Goal: Navigation & Orientation: Find specific page/section

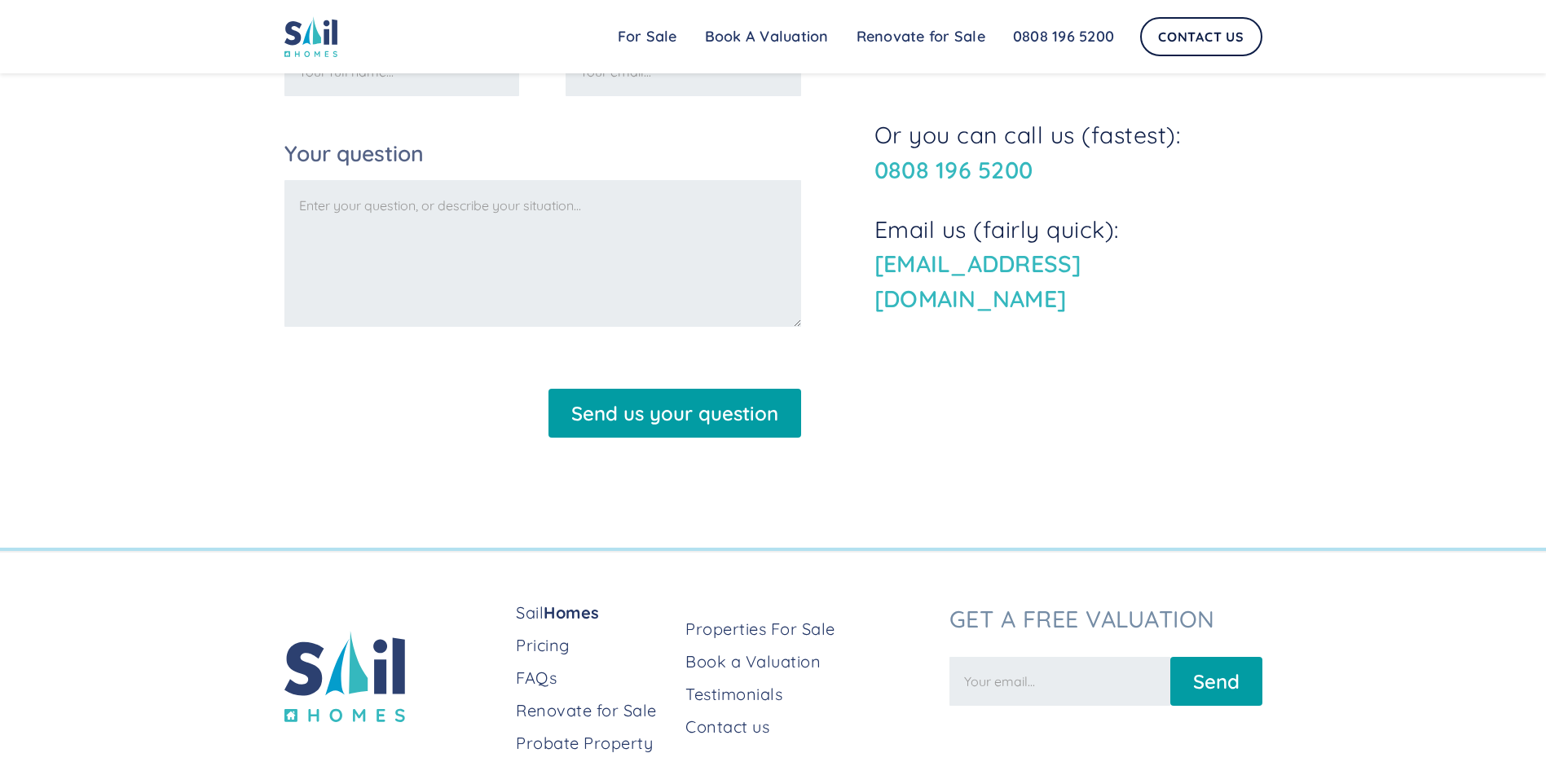
scroll to position [2473, 0]
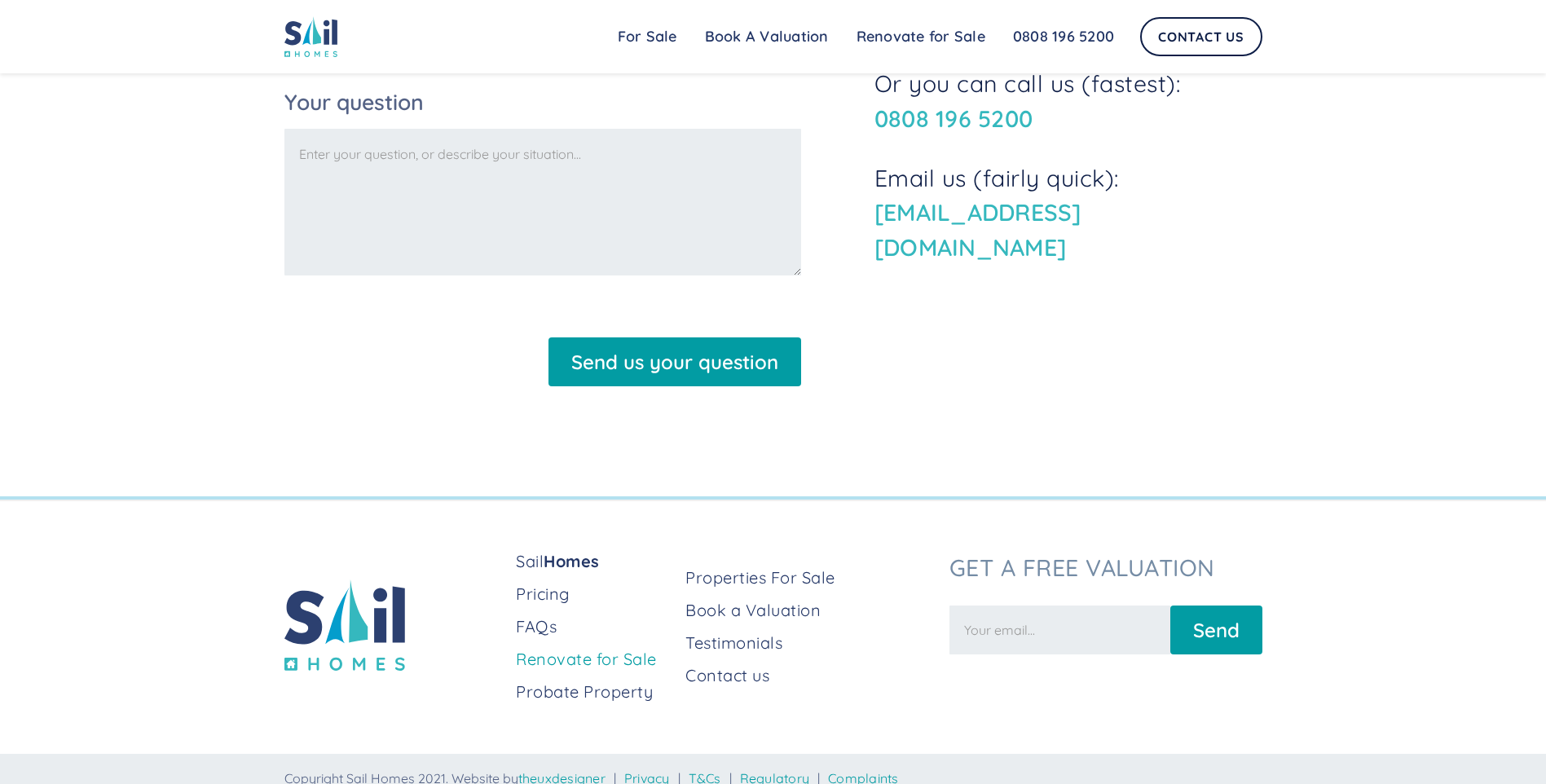
click at [612, 648] on link "Renovate for Sale" at bounding box center [594, 660] width 156 height 23
click at [587, 680] on link "Probate Property" at bounding box center [594, 692] width 156 height 23
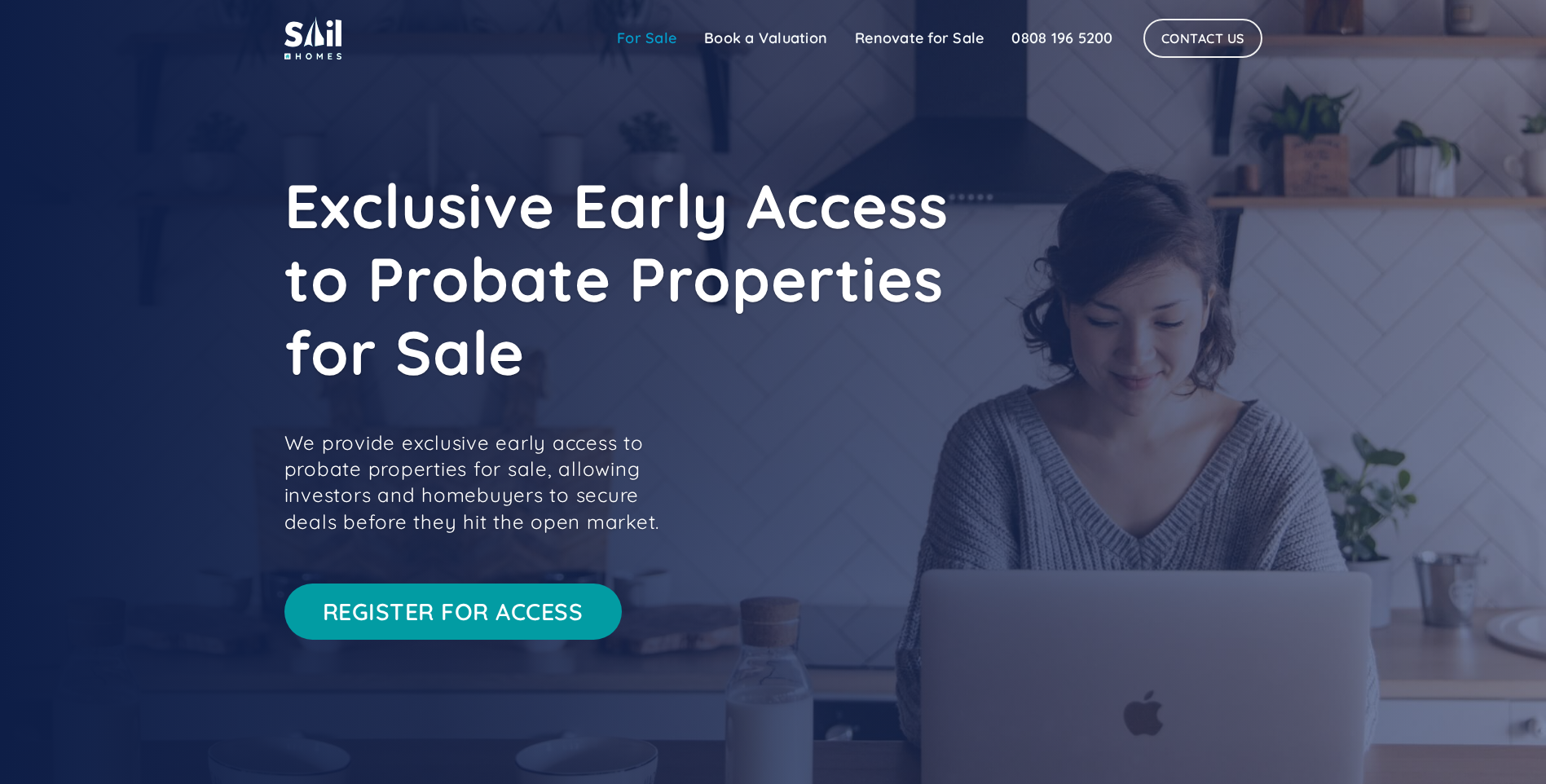
click at [659, 43] on link "For Sale" at bounding box center [647, 39] width 87 height 33
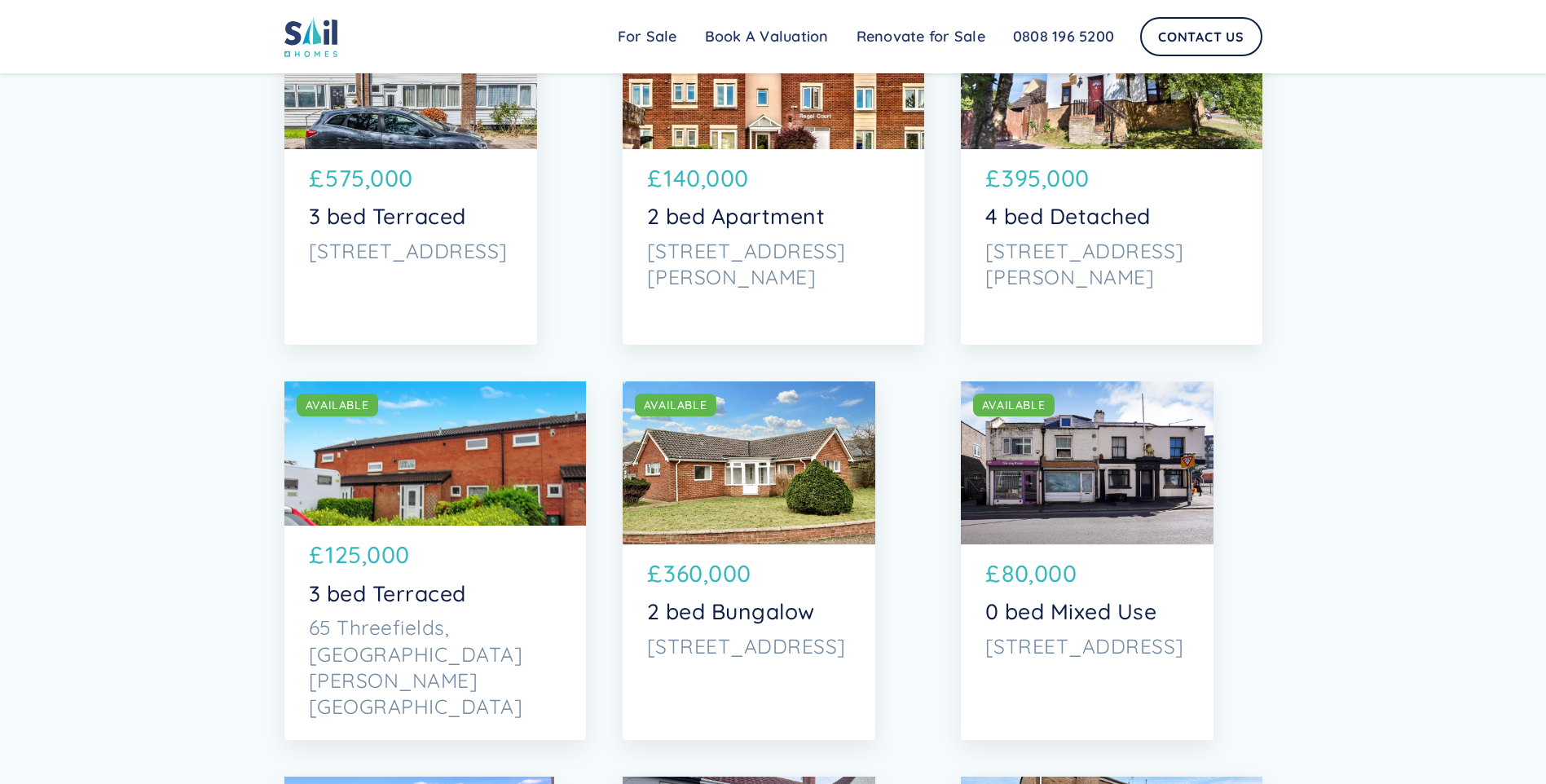
scroll to position [897, 0]
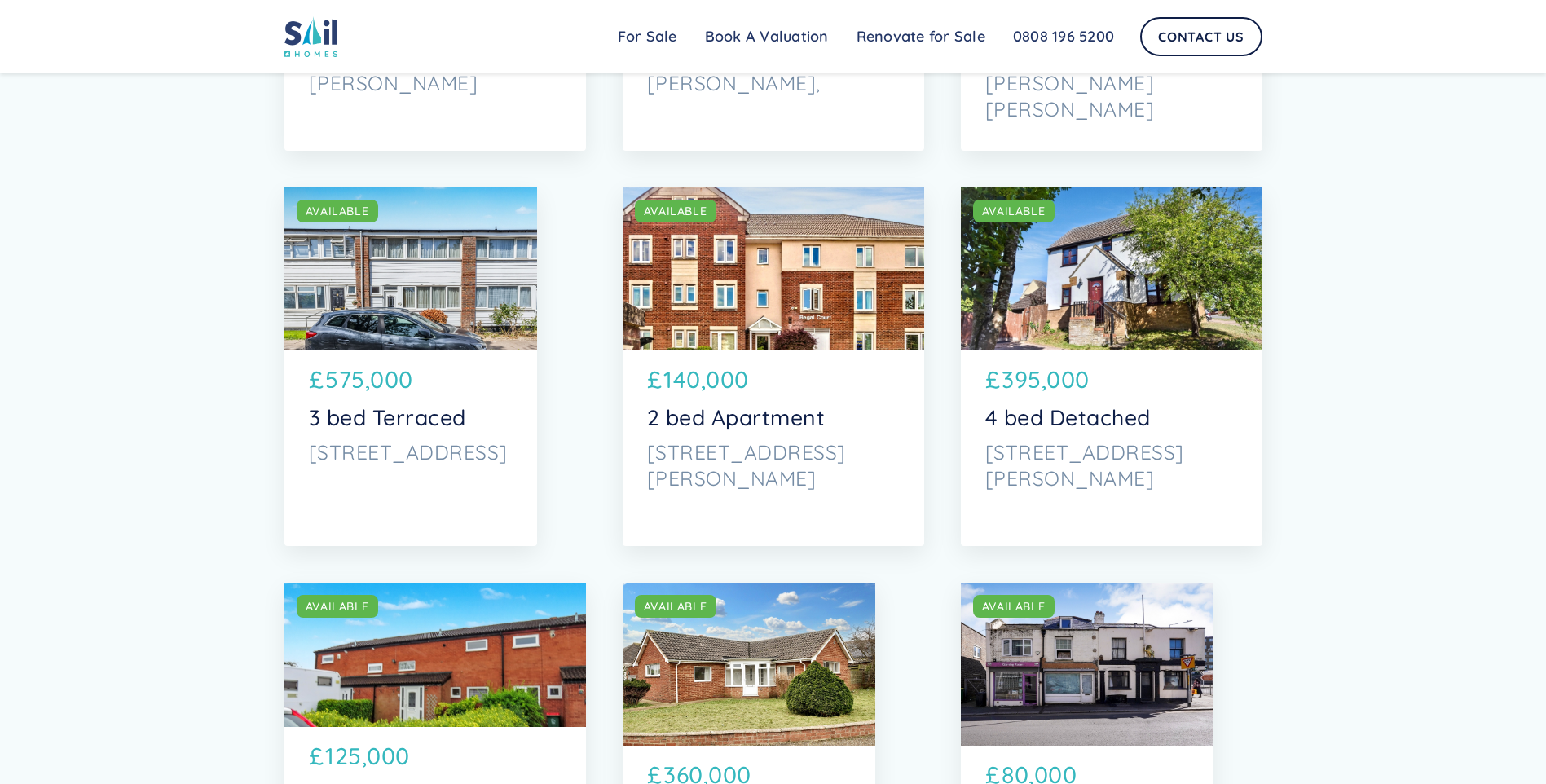
click at [1205, 249] on div "SOLD AVAILABLE" at bounding box center [1111, 269] width 302 height 163
